Goal: Entertainment & Leisure: Consume media (video, audio)

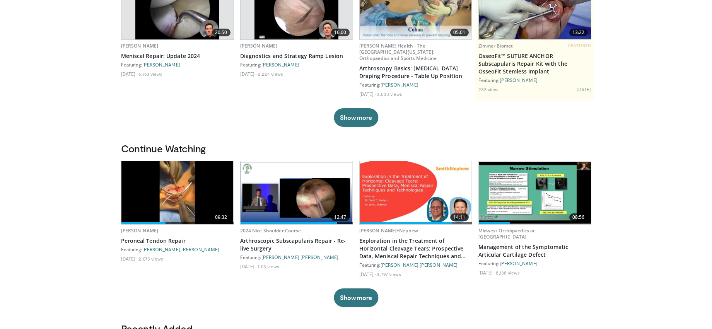
scroll to position [116, 0]
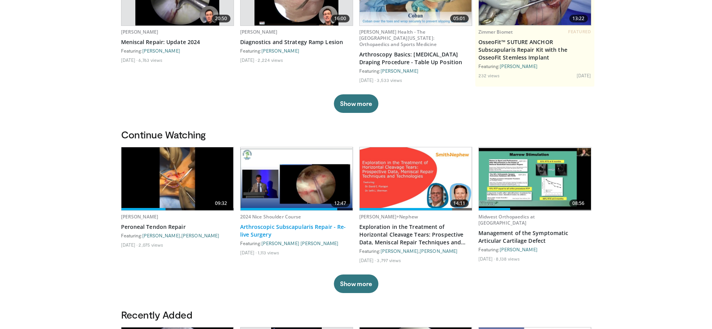
click at [281, 227] on link "Arthroscopic Subscapularis Repair - Re-live Surgery" at bounding box center [296, 230] width 113 height 15
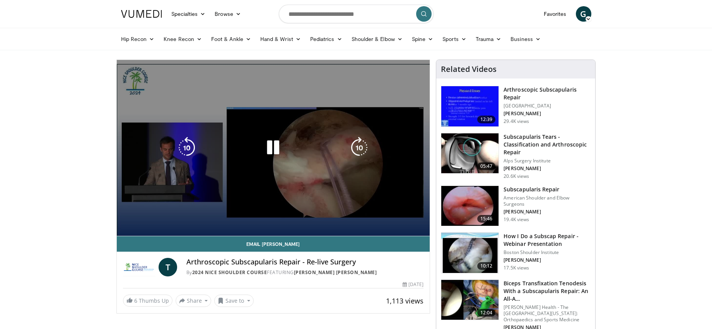
click at [255, 219] on video-js "**********" at bounding box center [273, 148] width 313 height 176
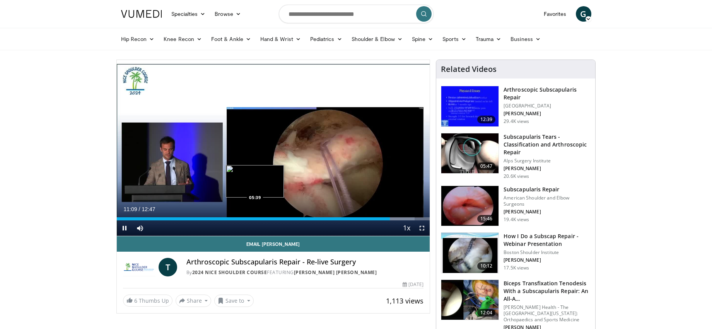
click at [255, 219] on div "11:09" at bounding box center [253, 218] width 273 height 3
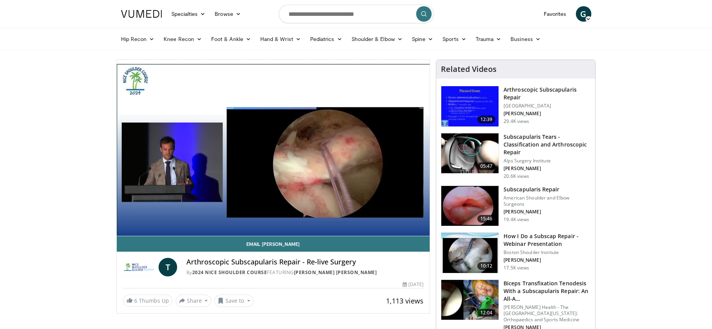
click at [188, 219] on video-js "**********" at bounding box center [273, 148] width 313 height 176
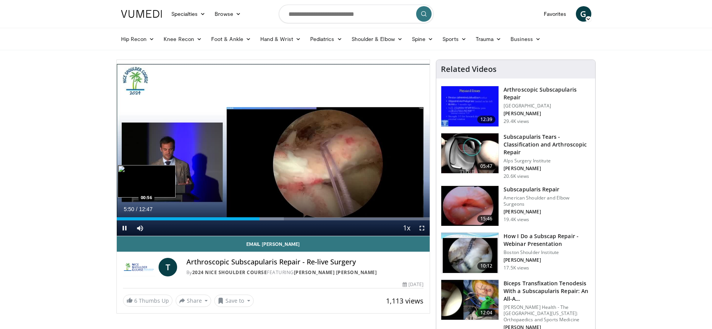
click at [140, 219] on div "05:50" at bounding box center [188, 218] width 143 height 3
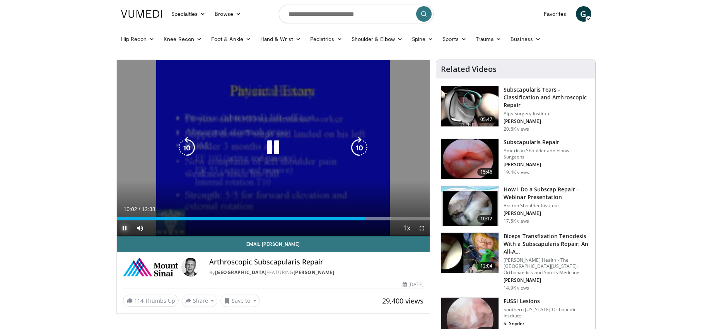
click at [124, 226] on span "Video Player" at bounding box center [124, 228] width 15 height 15
click at [125, 227] on span "Video Player" at bounding box center [124, 228] width 15 height 15
click at [276, 152] on icon "Video Player" at bounding box center [273, 148] width 22 height 22
click at [274, 147] on icon "Video Player" at bounding box center [273, 148] width 22 height 22
click at [272, 149] on icon "Video Player" at bounding box center [273, 148] width 22 height 22
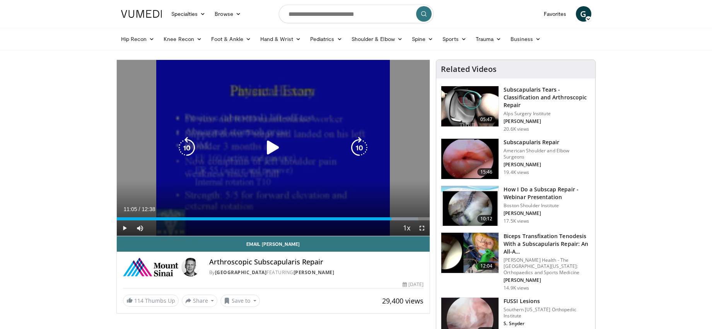
click at [273, 141] on icon "Video Player" at bounding box center [273, 148] width 22 height 22
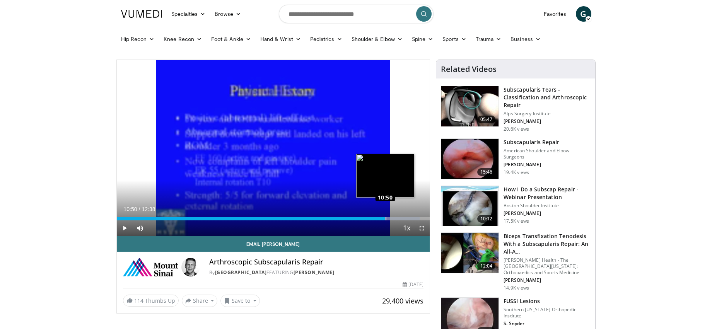
click at [385, 220] on div "Loaded : 96.76% 10:50 10:50" at bounding box center [273, 218] width 313 height 3
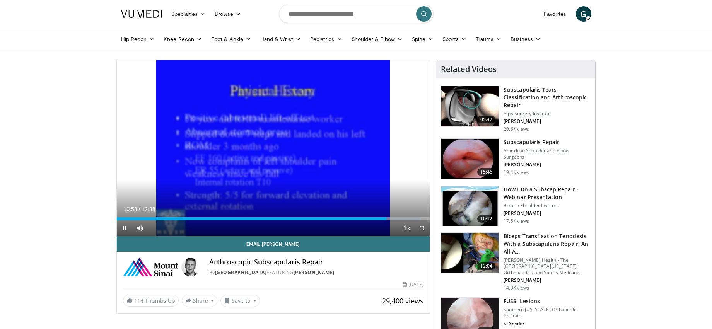
click at [377, 221] on div "Current Time 10:53 / Duration 12:38 Pause Skip Backward Skip Forward Mute Loade…" at bounding box center [273, 228] width 313 height 15
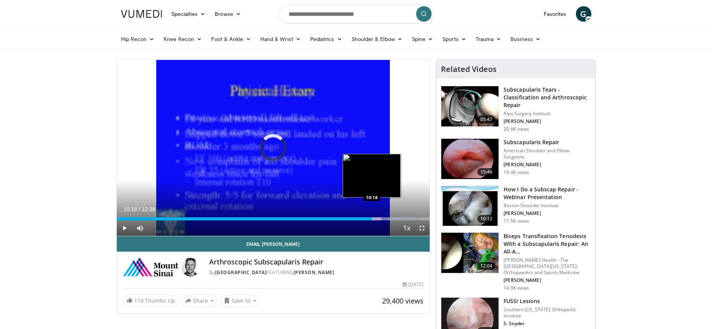
click at [372, 220] on div "10:18" at bounding box center [244, 218] width 255 height 3
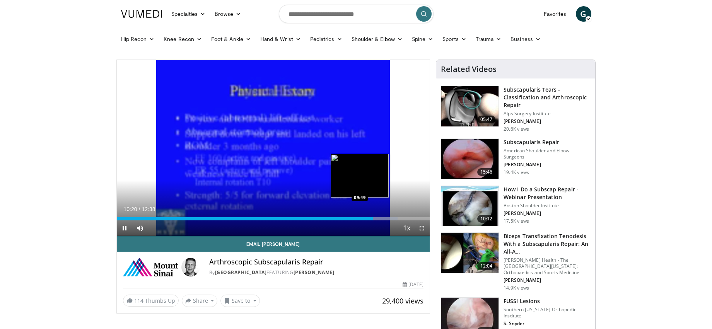
click at [360, 219] on div "10:21" at bounding box center [245, 218] width 257 height 3
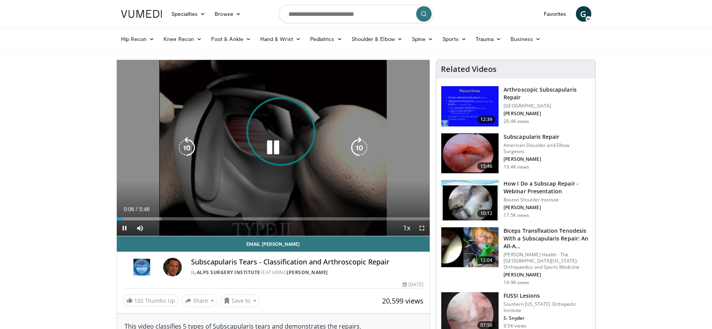
click at [276, 151] on icon "Video Player" at bounding box center [273, 148] width 22 height 22
